Goal: Information Seeking & Learning: Find specific page/section

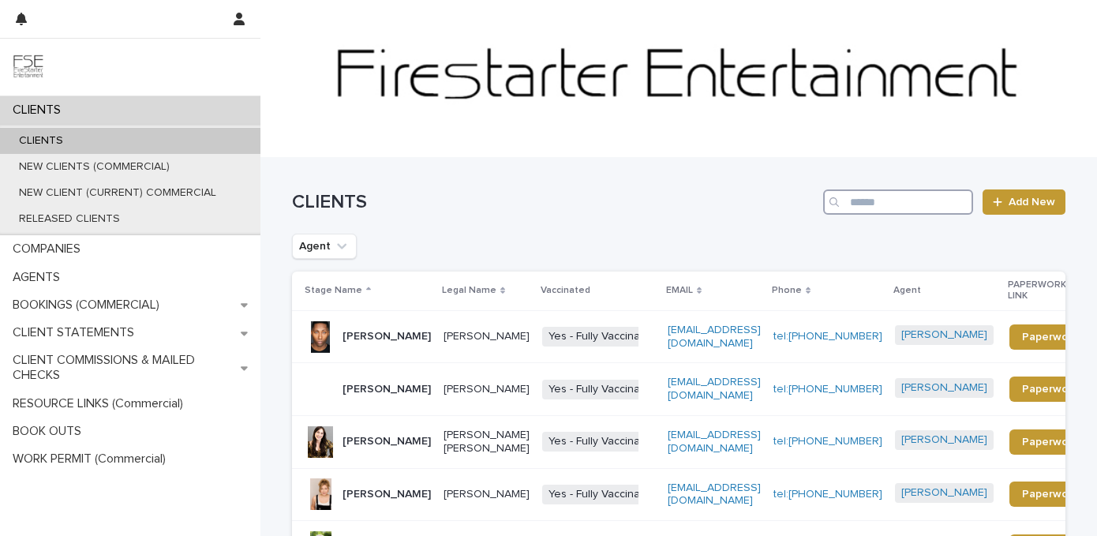
click at [886, 197] on input "Search" at bounding box center [898, 201] width 150 height 25
type input "*"
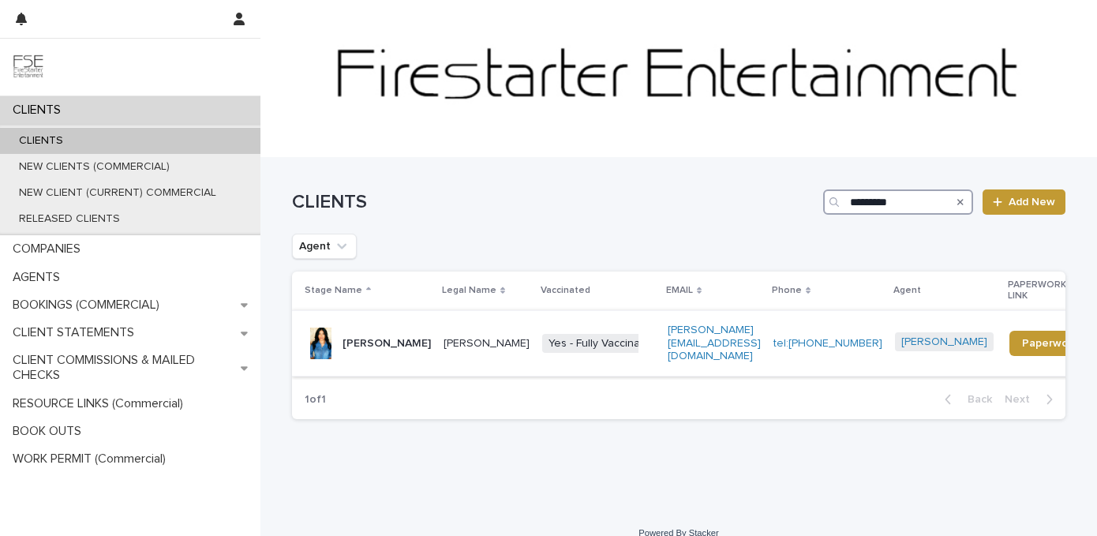
type input "*********"
click at [377, 334] on div "[PERSON_NAME]" at bounding box center [387, 342] width 88 height 17
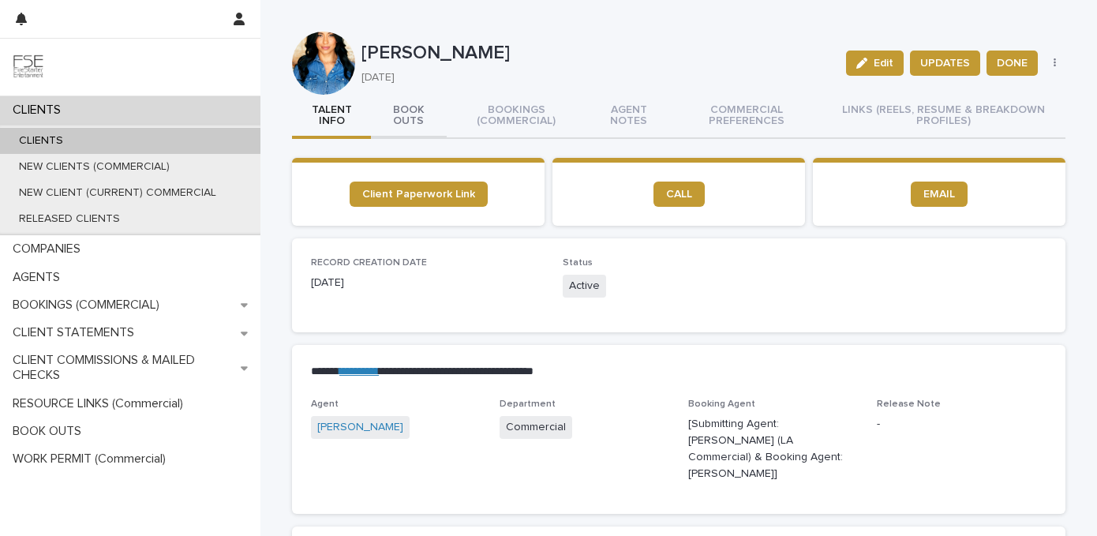
click at [417, 115] on button "BOOK OUTS" at bounding box center [409, 117] width 76 height 44
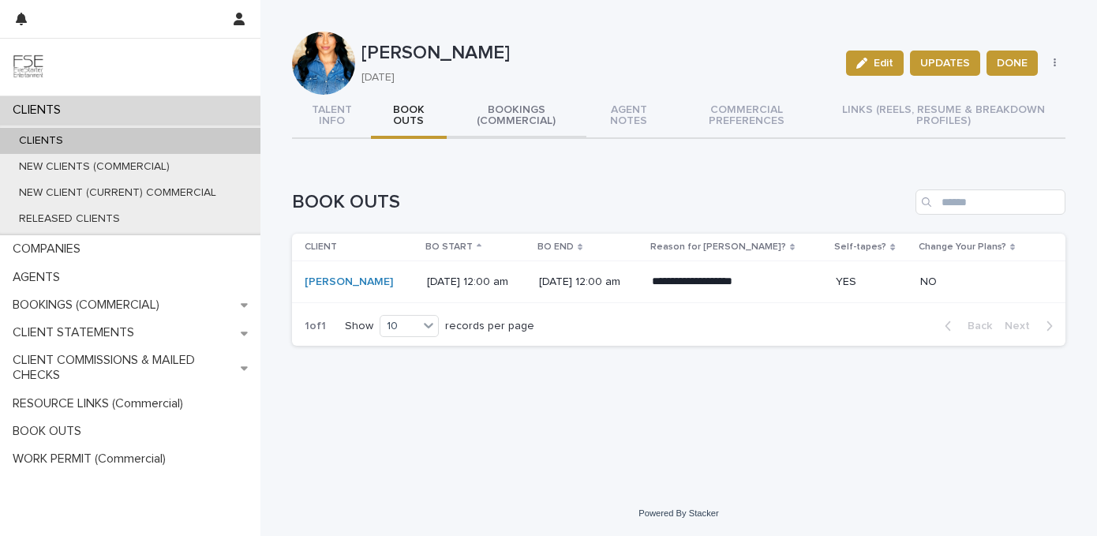
click at [515, 120] on button "BOOKINGS (COMMERCIAL)" at bounding box center [517, 117] width 140 height 44
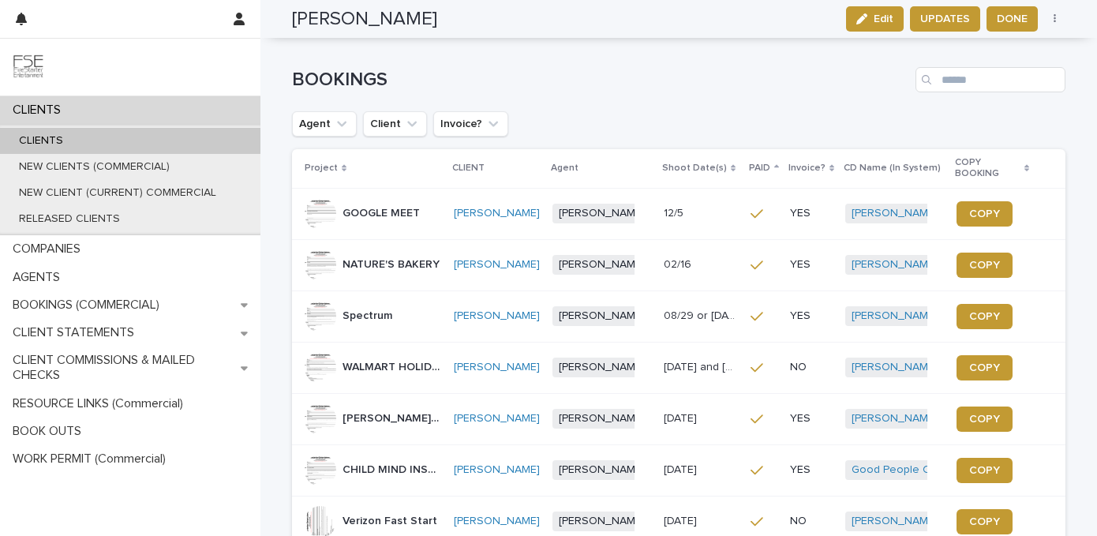
scroll to position [87, 0]
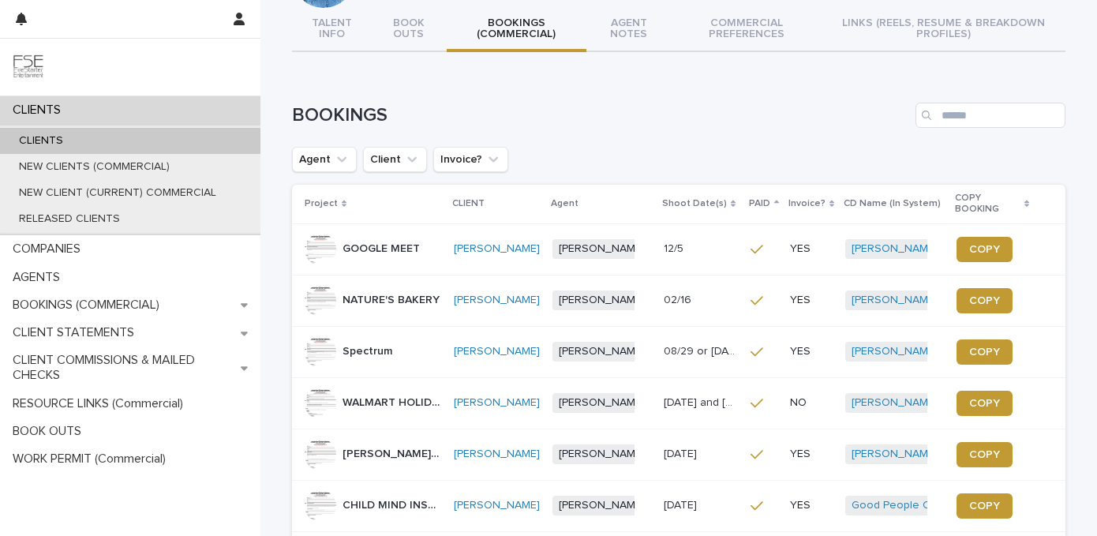
click at [423, 250] on div "GOOGLE MEET GOOGLE MEET" at bounding box center [373, 250] width 137 height 32
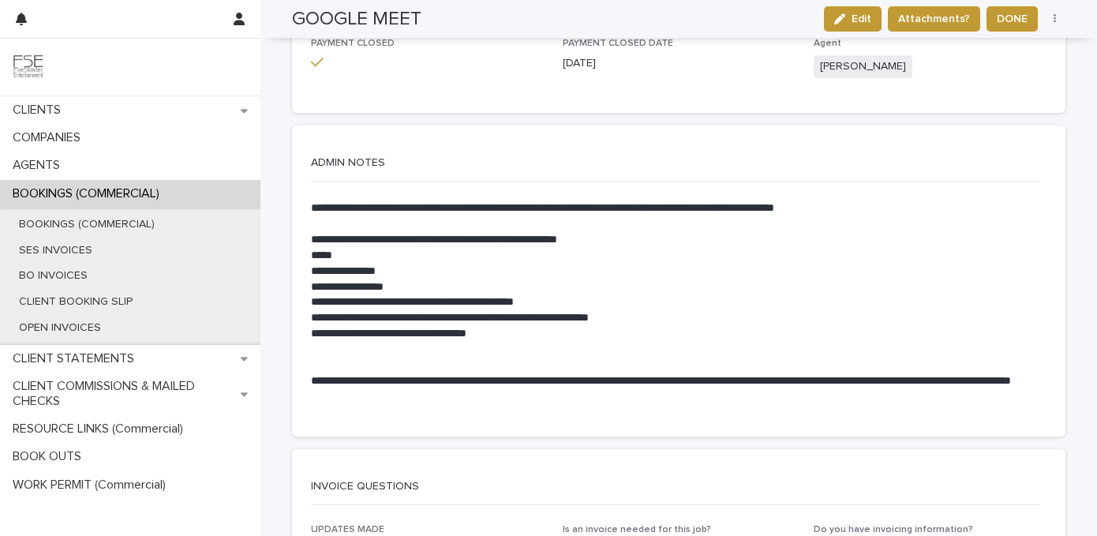
scroll to position [467, 0]
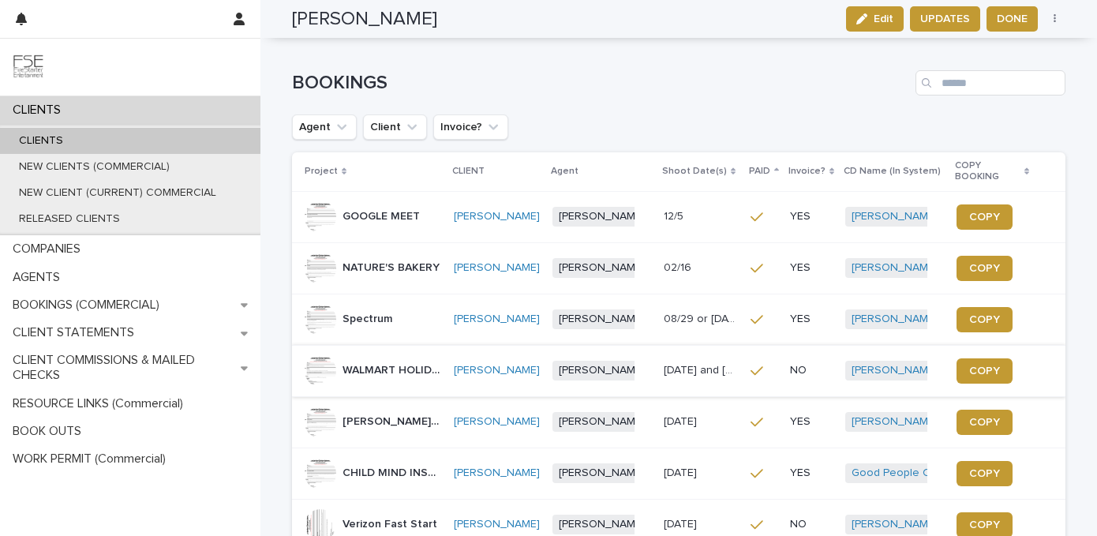
scroll to position [141, 0]
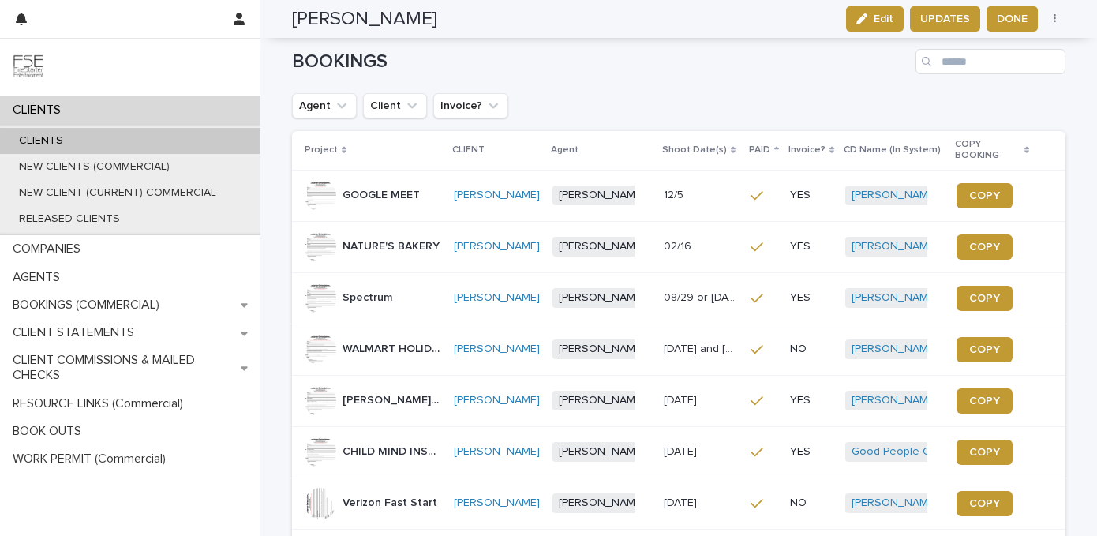
click at [393, 403] on p "[PERSON_NAME] CABLE ([GEOGRAPHIC_DATA])" at bounding box center [394, 399] width 102 height 17
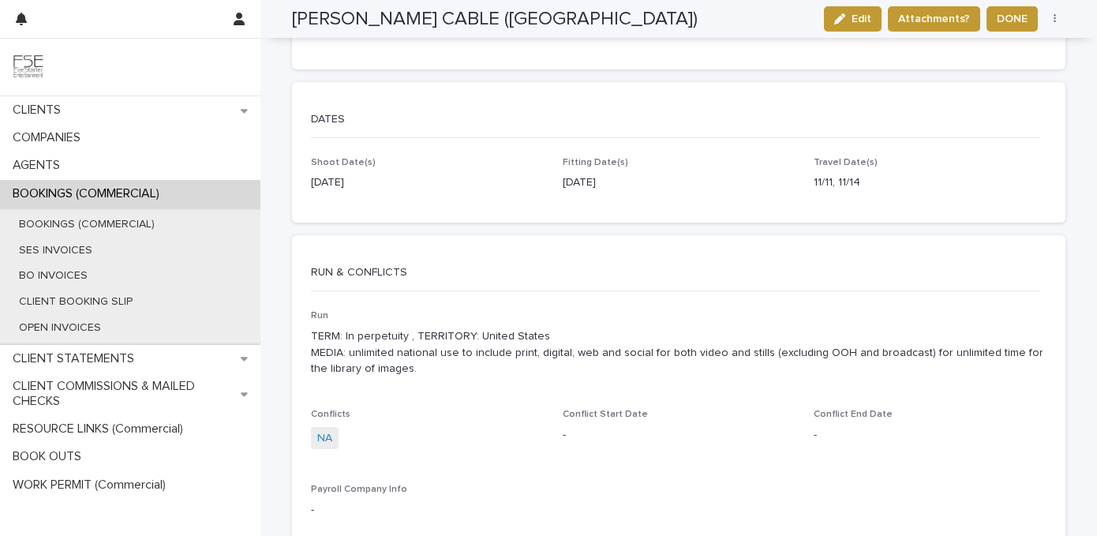
scroll to position [1652, 0]
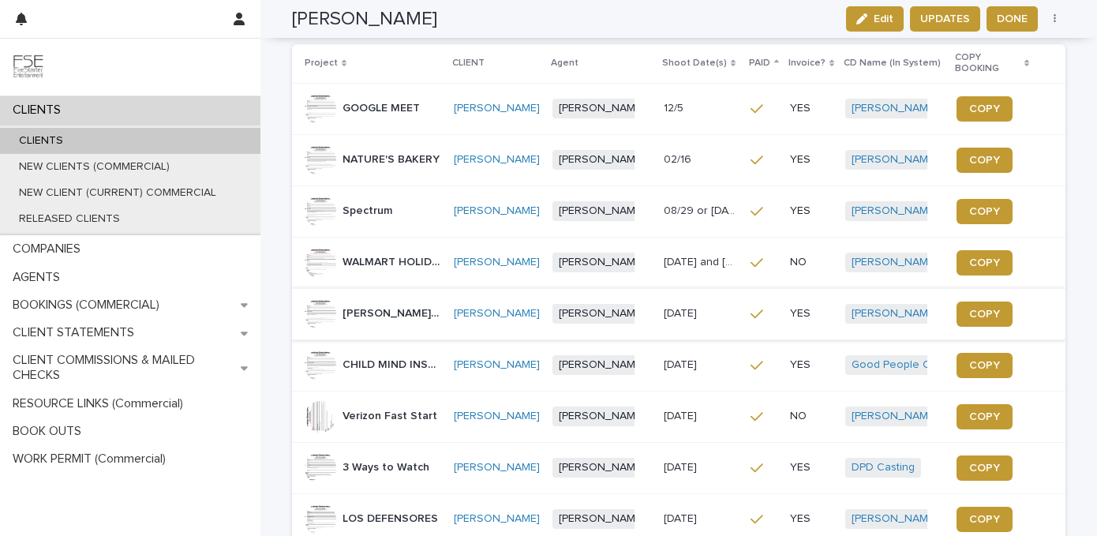
scroll to position [228, 0]
click at [410, 422] on p "Verizon Fast Start" at bounding box center [392, 414] width 98 height 17
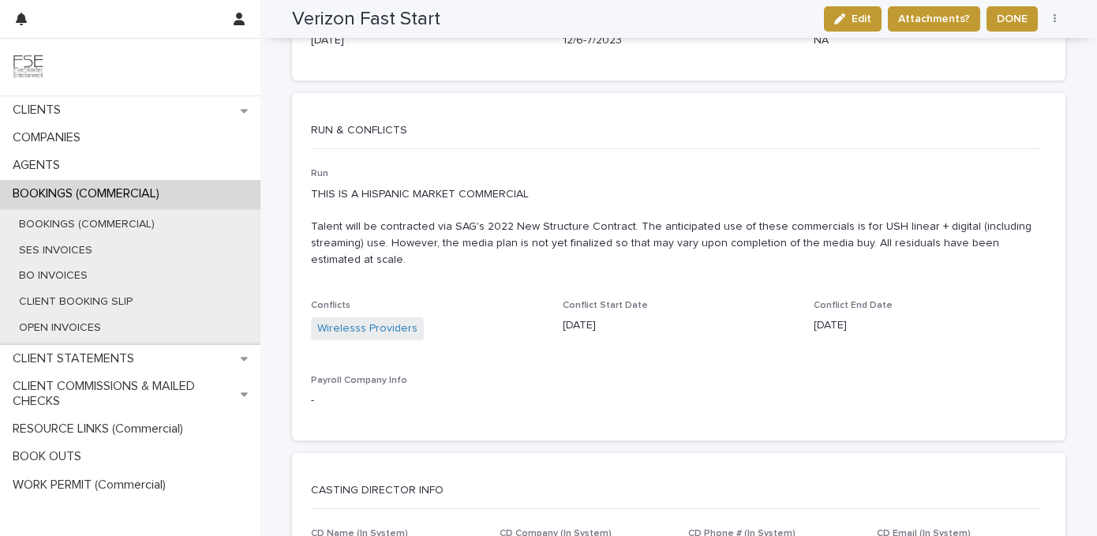
scroll to position [1408, 0]
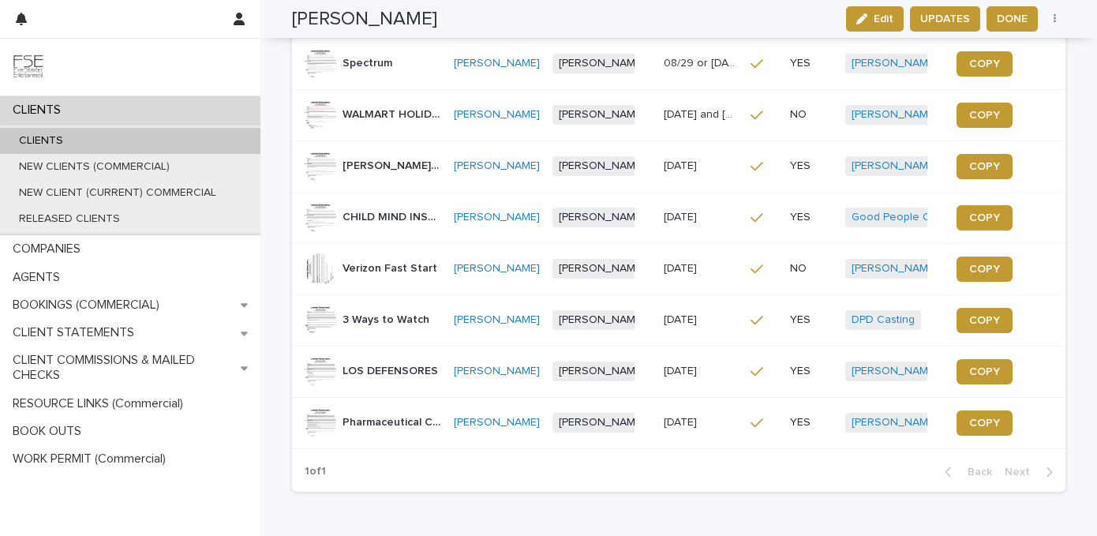
scroll to position [376, 0]
click at [377, 275] on p "Verizon Fast Start" at bounding box center [392, 266] width 98 height 17
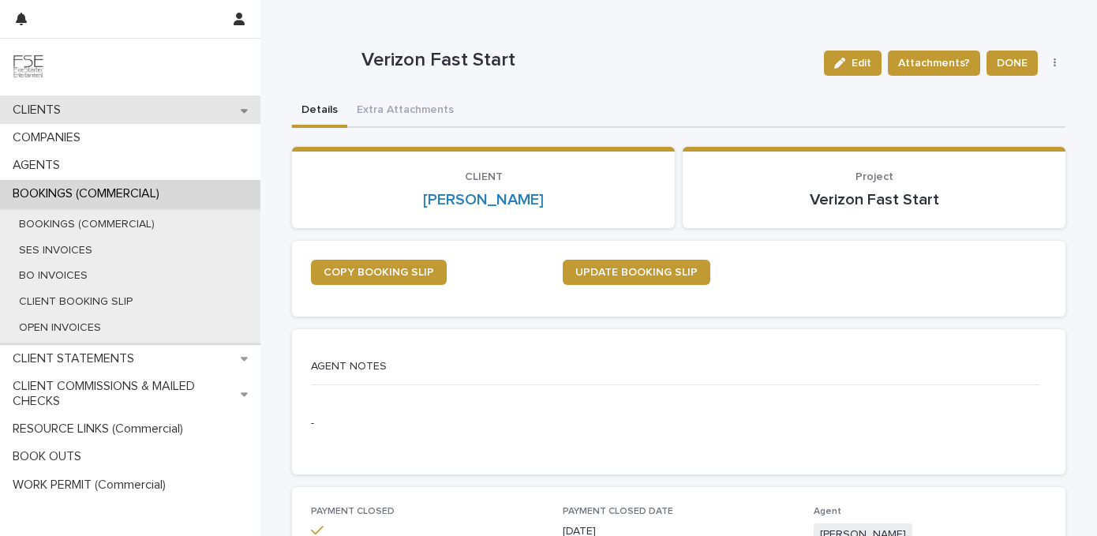
click at [81, 103] on div "CLIENTS" at bounding box center [130, 110] width 260 height 28
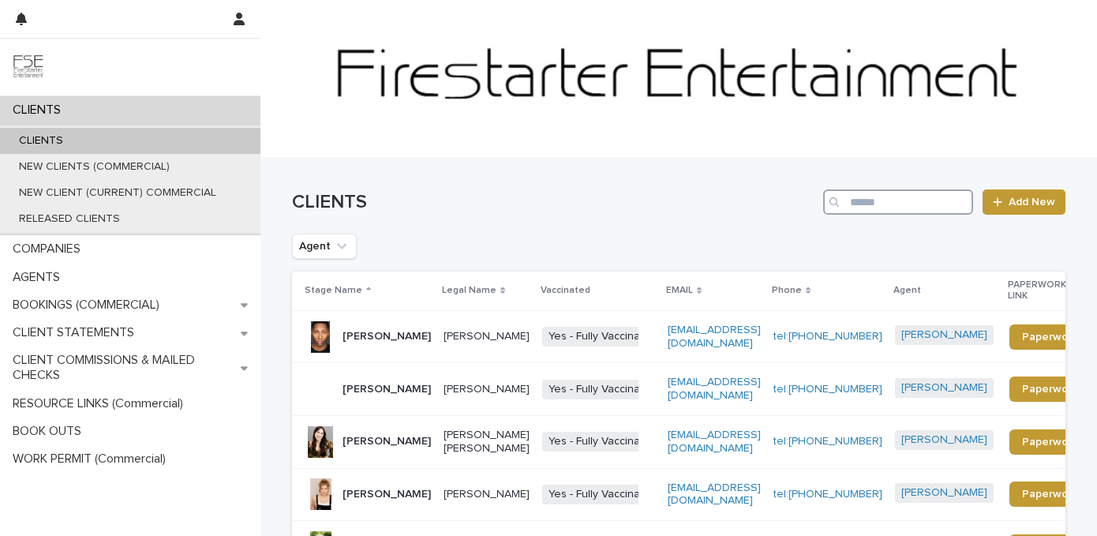
drag, startPoint x: 847, startPoint y: 222, endPoint x: 886, endPoint y: 201, distance: 44.2
click at [886, 199] on input "Search" at bounding box center [898, 201] width 150 height 25
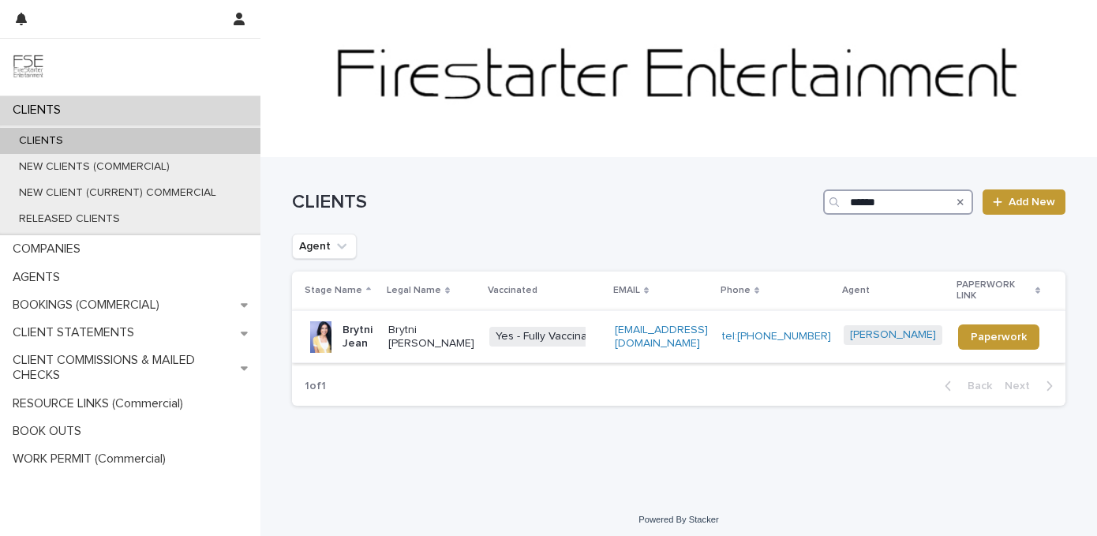
type input "******"
click at [376, 328] on p "Brytni Jean" at bounding box center [359, 337] width 33 height 27
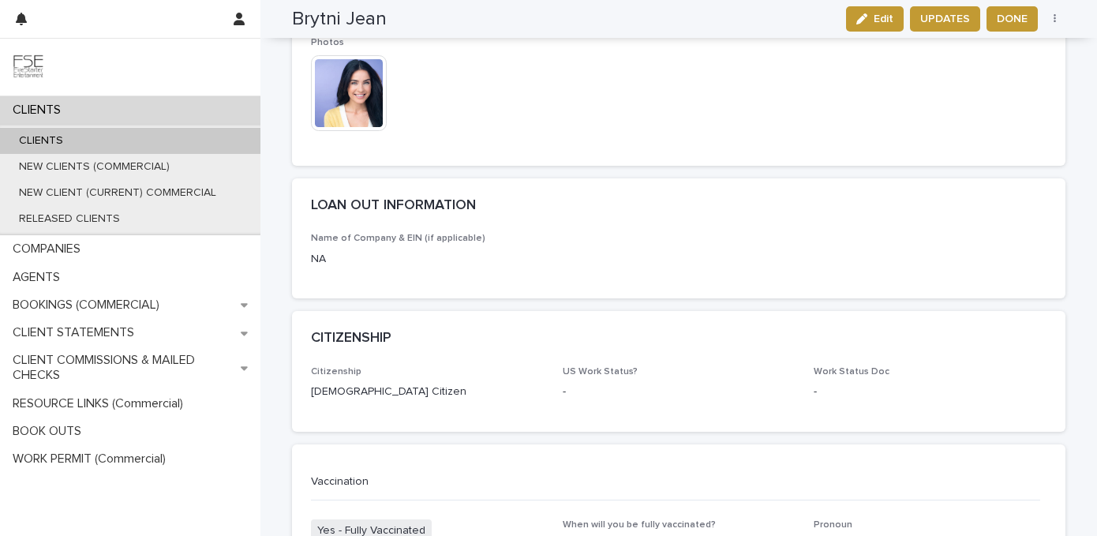
scroll to position [2556, 0]
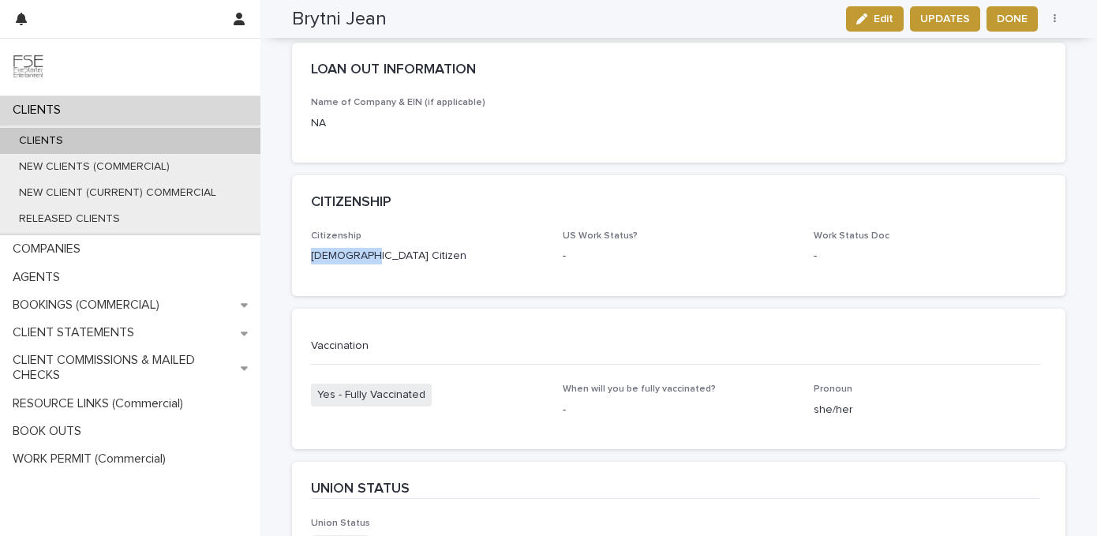
drag, startPoint x: 369, startPoint y: 189, endPoint x: 295, endPoint y: 186, distance: 74.3
click at [295, 231] on div "Citizenship [DEMOGRAPHIC_DATA] US Work Status? - Work Status Doc -" at bounding box center [679, 264] width 774 height 66
copy p "[DEMOGRAPHIC_DATA] Citizen"
click at [84, 114] on div "CLIENTS" at bounding box center [130, 110] width 260 height 28
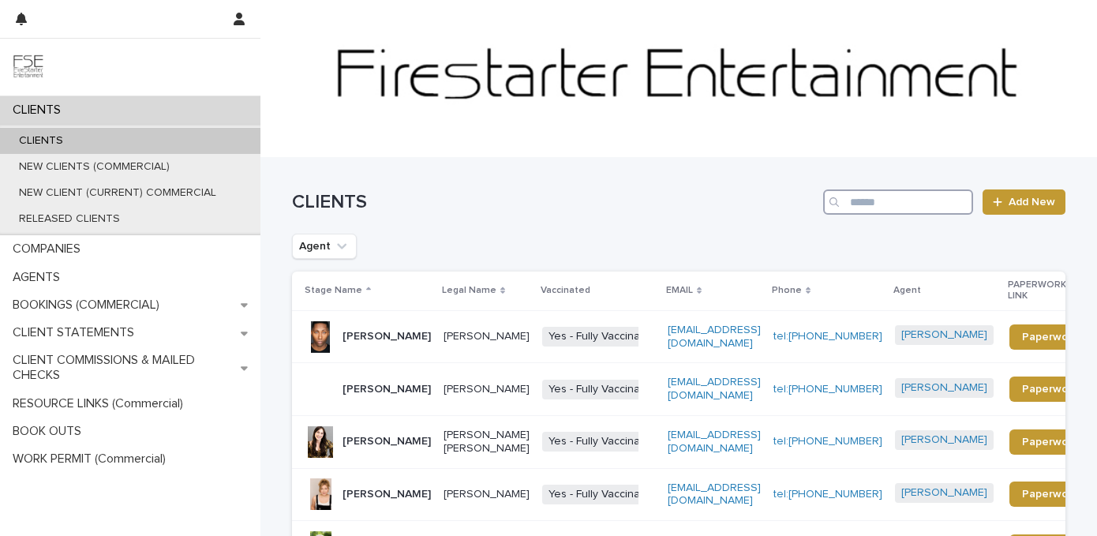
click at [872, 207] on input "Search" at bounding box center [898, 201] width 150 height 25
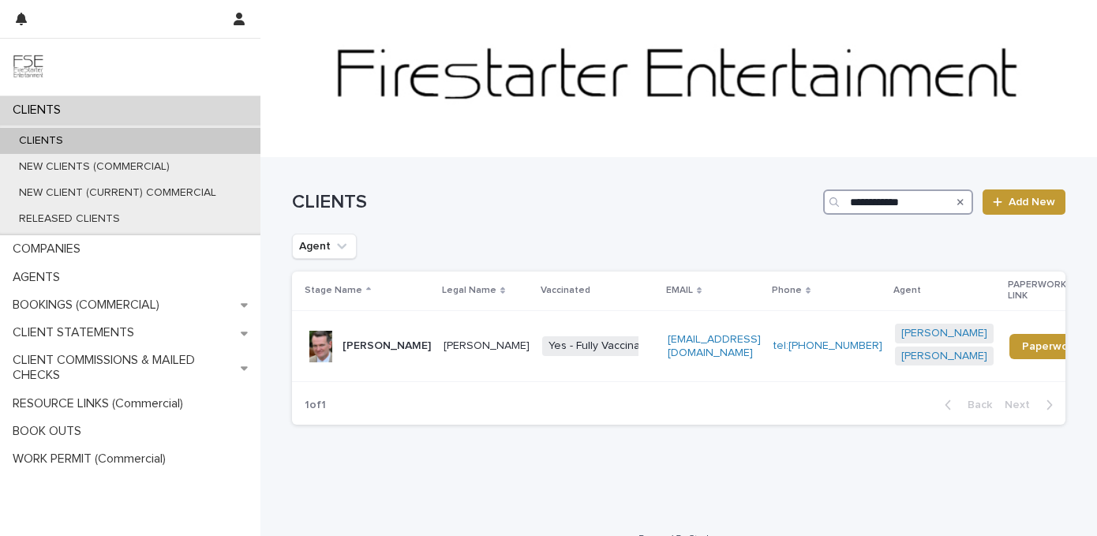
click at [855, 197] on input "**********" at bounding box center [898, 201] width 150 height 25
type input "*"
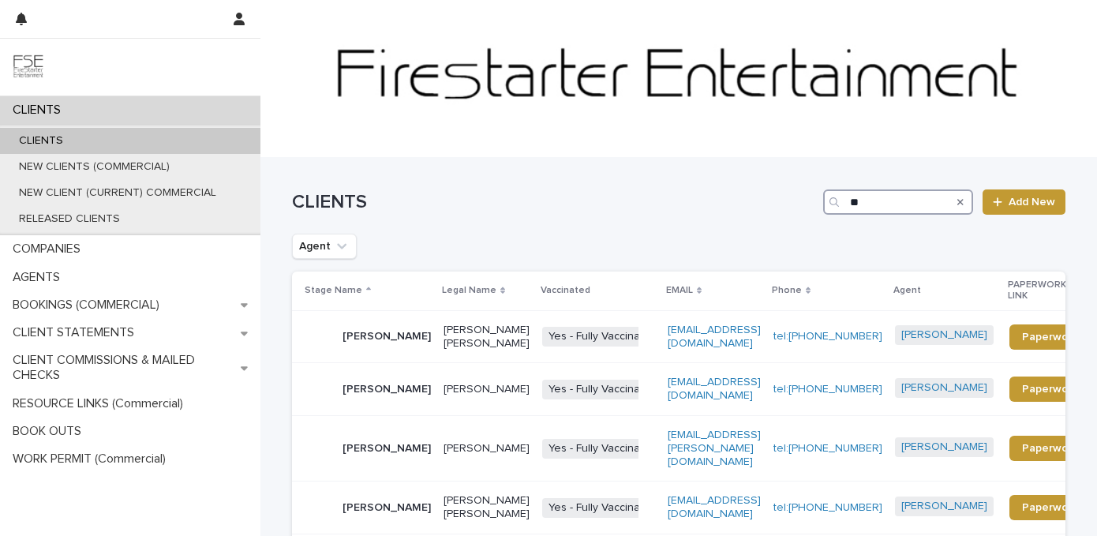
type input "*"
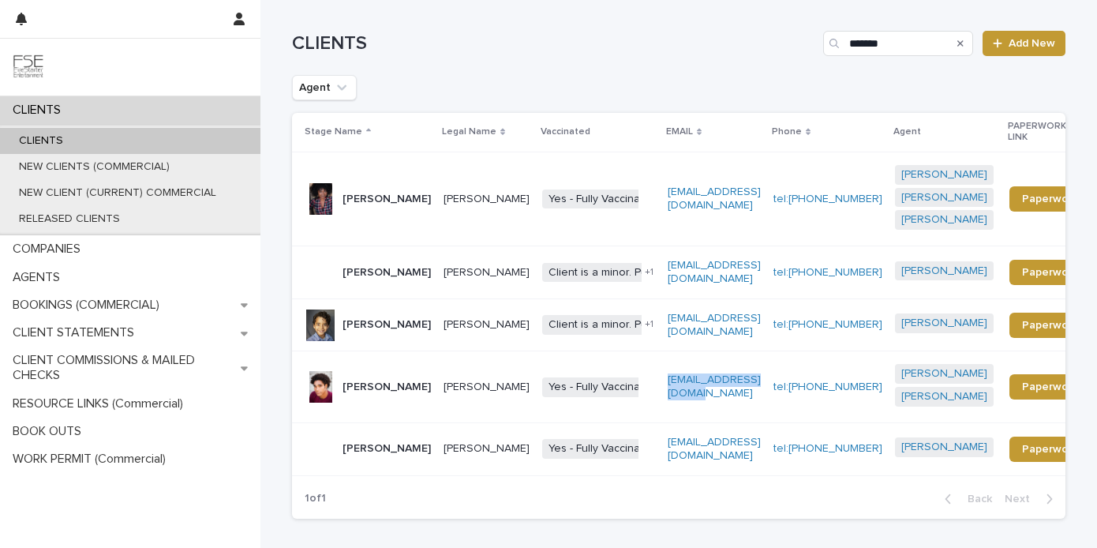
scroll to position [122, 0]
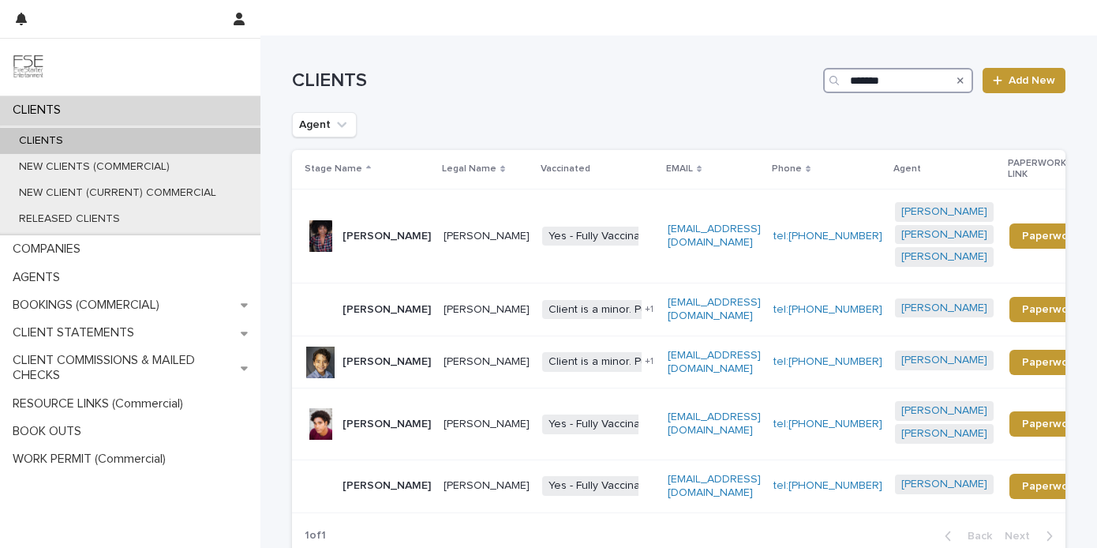
click at [915, 78] on input "*******" at bounding box center [898, 80] width 150 height 25
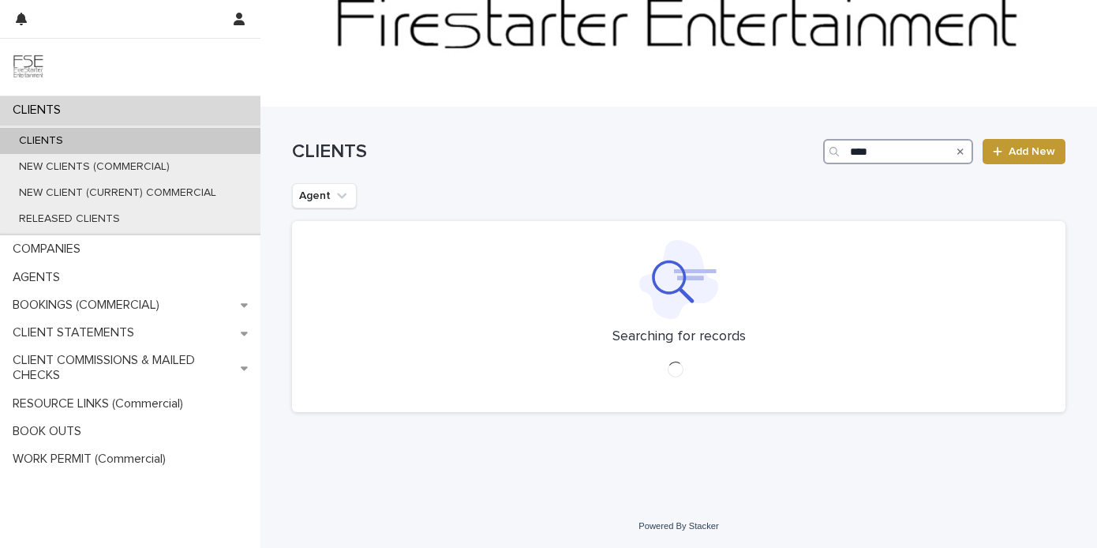
scroll to position [122, 0]
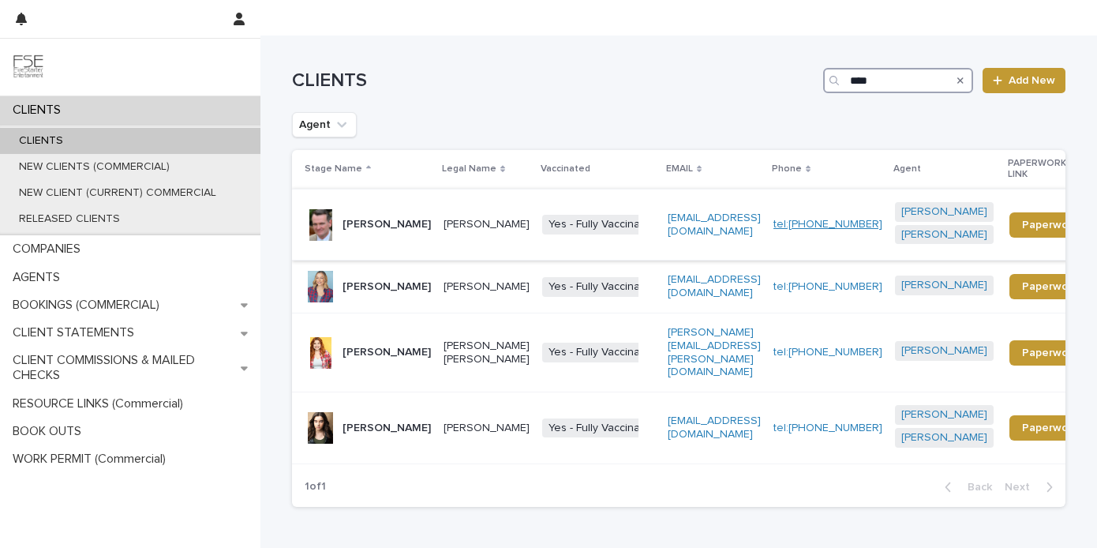
type input "****"
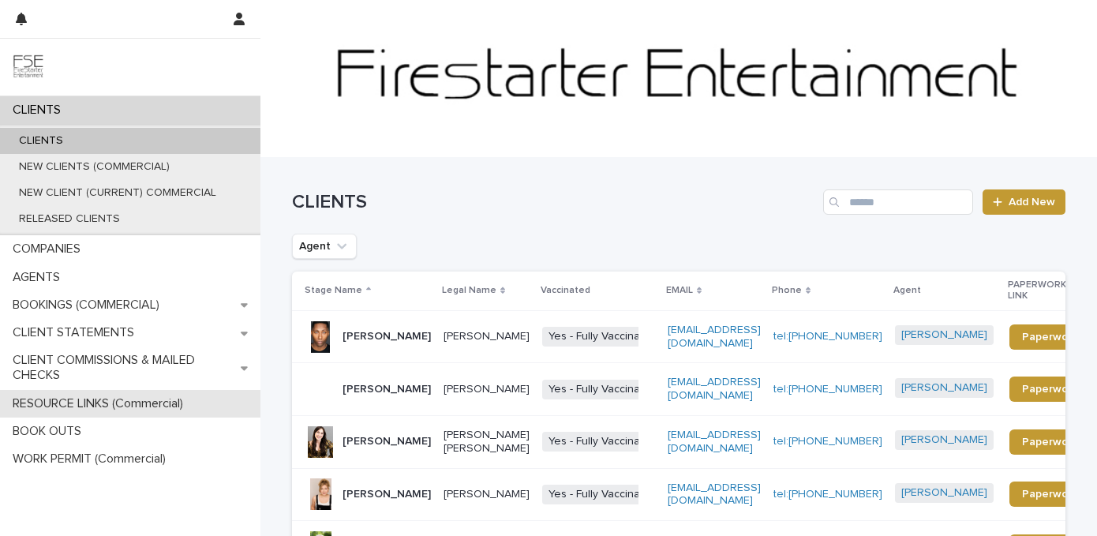
click at [135, 407] on p "RESOURCE LINKS (Commercial)" at bounding box center [100, 403] width 189 height 15
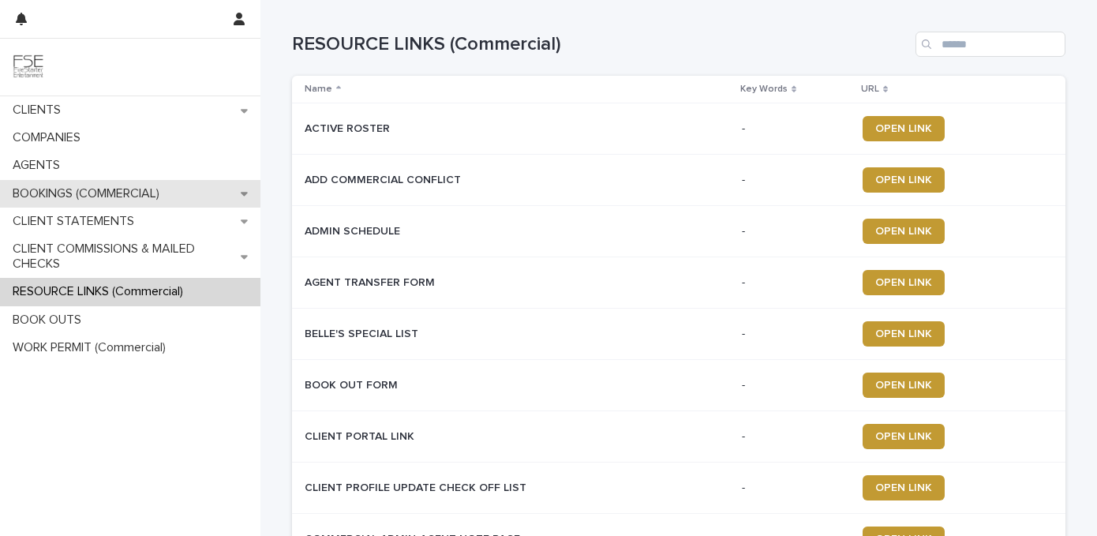
click at [241, 188] on icon at bounding box center [244, 193] width 7 height 11
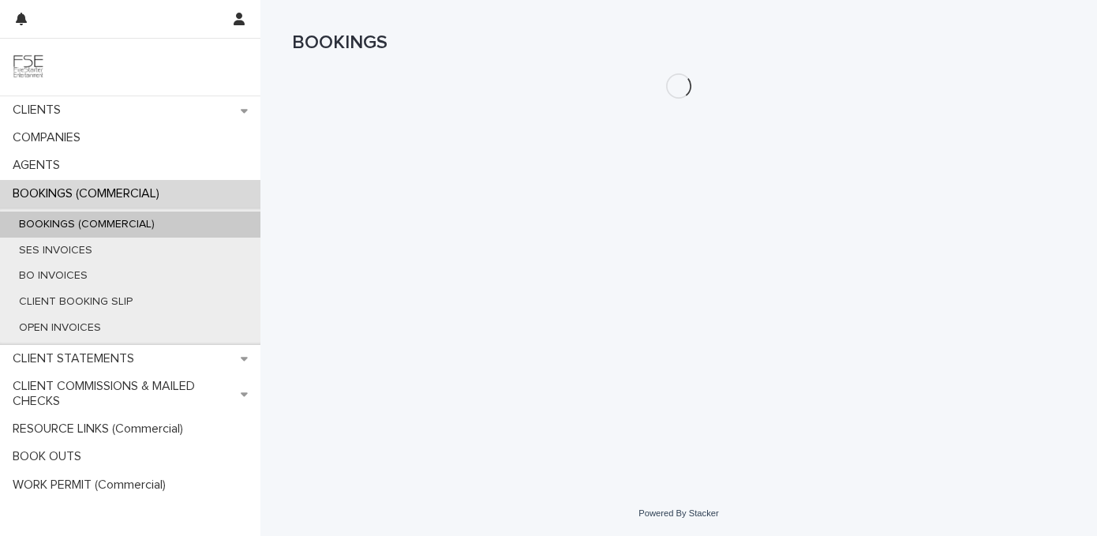
click at [241, 188] on div "BOOKINGS (COMMERCIAL)" at bounding box center [130, 194] width 260 height 28
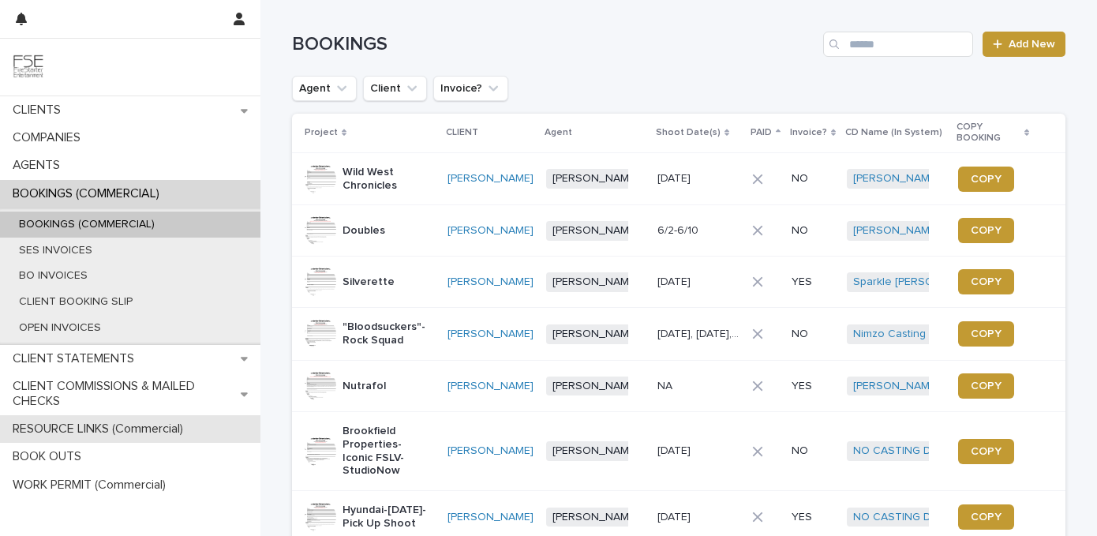
click at [103, 429] on p "RESOURCE LINKS (Commercial)" at bounding box center [100, 429] width 189 height 15
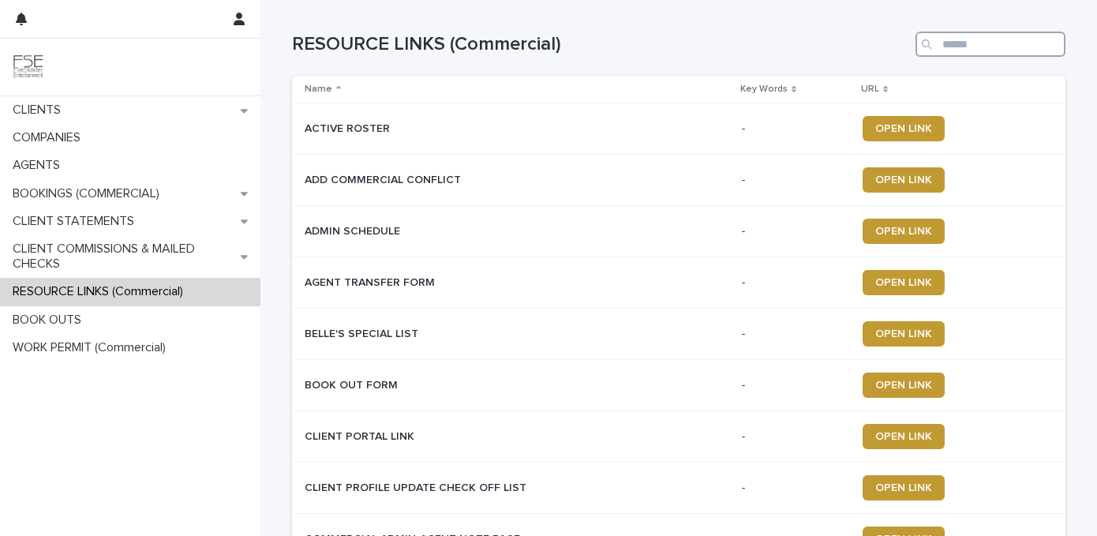
click at [947, 42] on input "Search" at bounding box center [991, 44] width 150 height 25
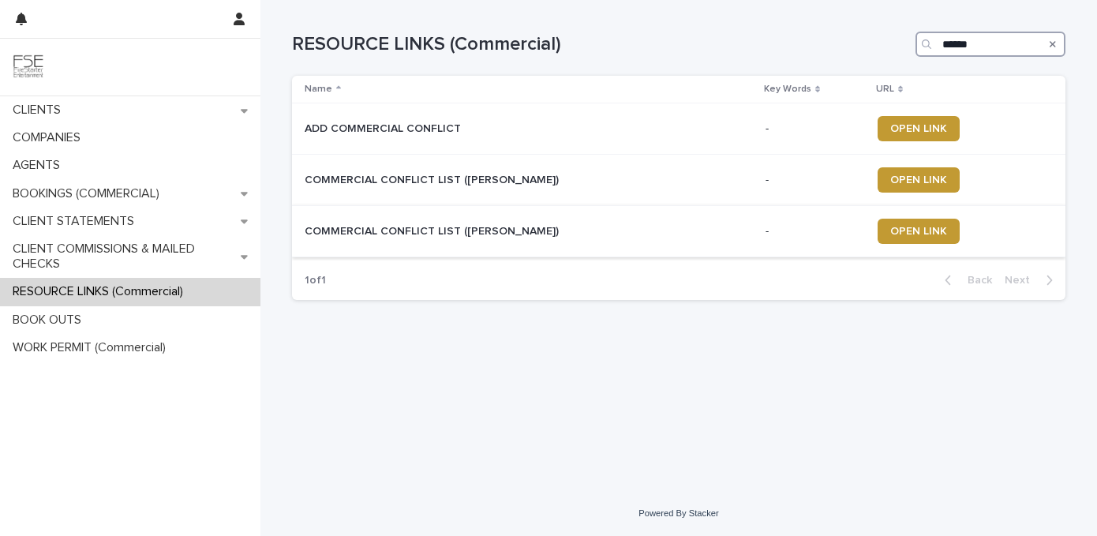
type input "******"
click at [420, 230] on p "COMMERCIAL CONFLICT LIST (JODI)" at bounding box center [433, 230] width 257 height 17
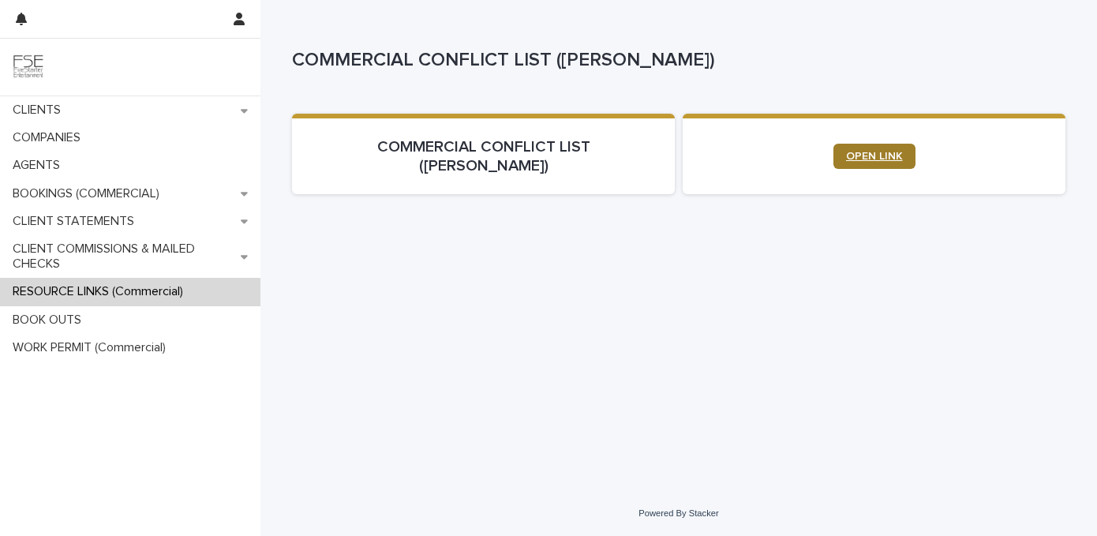
click at [864, 152] on span "OPEN LINK" at bounding box center [874, 156] width 57 height 11
